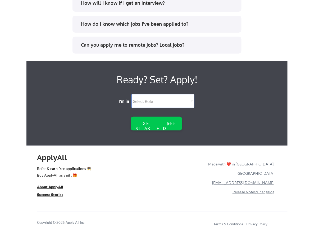
scroll to position [1113, 0]
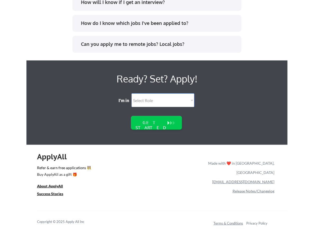
click at [232, 224] on link "Terms & Conditions" at bounding box center [229, 223] width 30 height 4
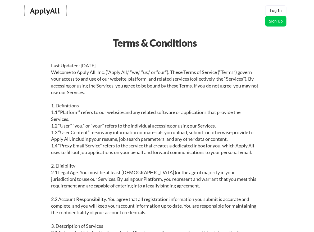
click at [53, 8] on div "ApplyAll" at bounding box center [45, 10] width 31 height 9
